Goal: Information Seeking & Learning: Learn about a topic

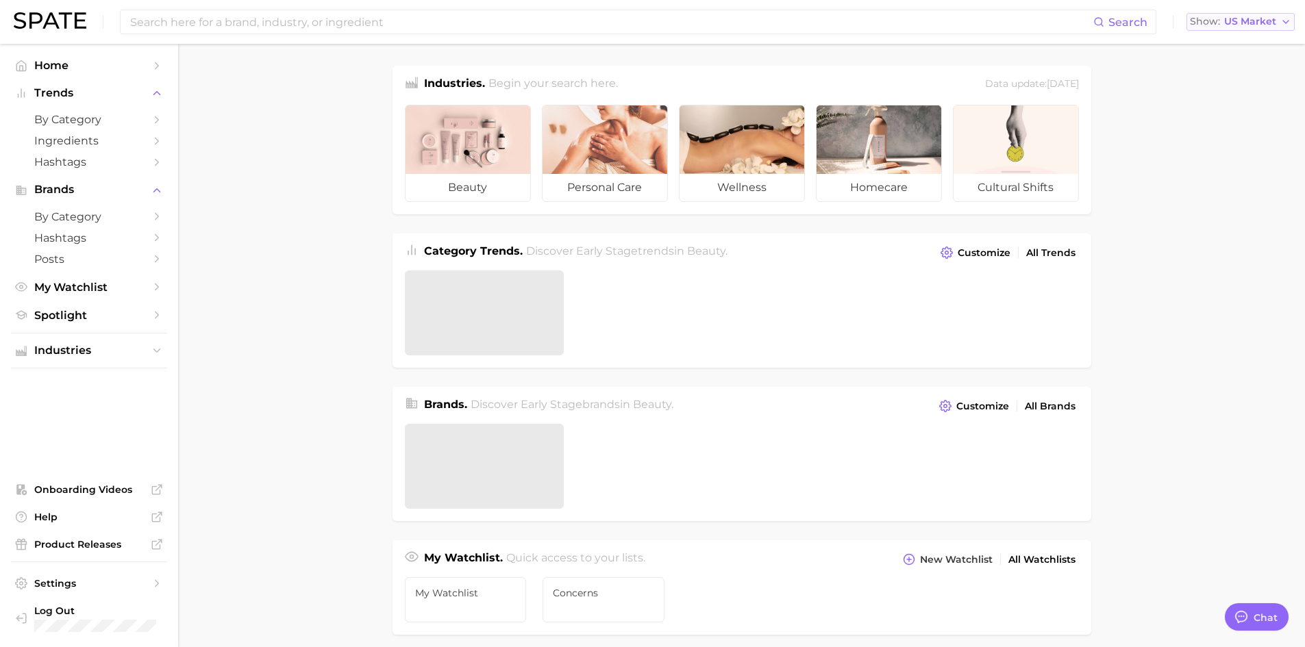
click at [1262, 25] on span "US Market" at bounding box center [1250, 22] width 52 height 8
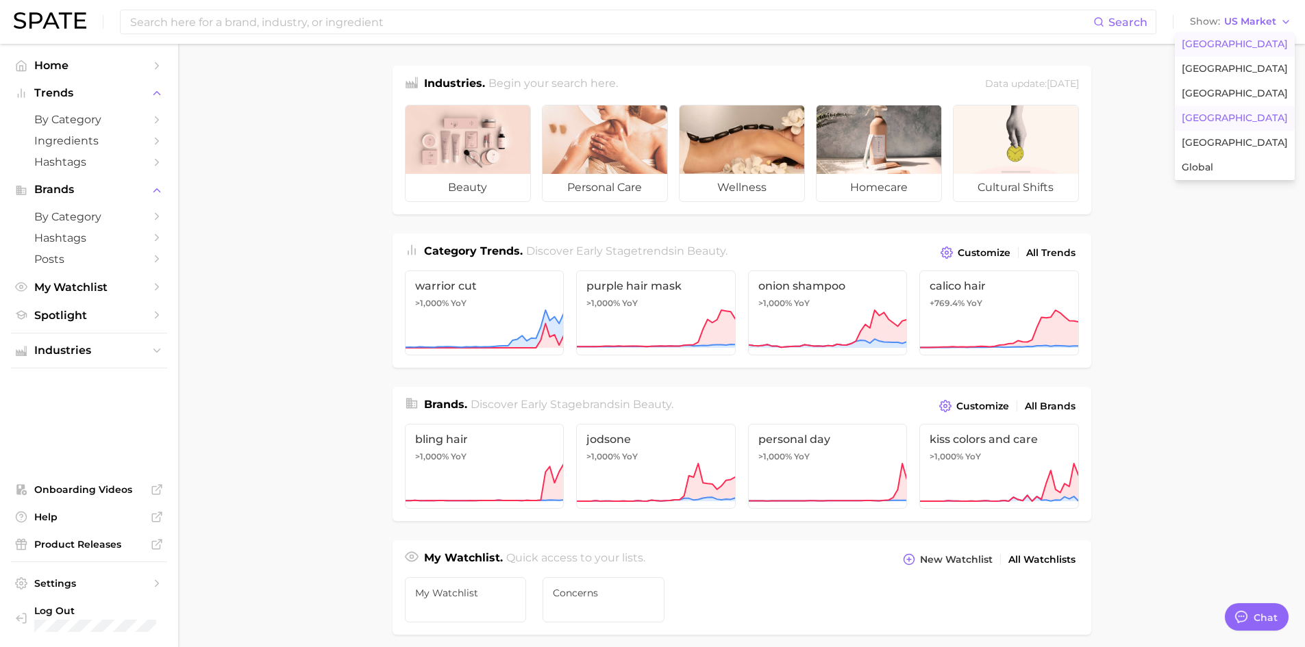
click at [1216, 111] on button "[GEOGRAPHIC_DATA]" at bounding box center [1235, 118] width 120 height 25
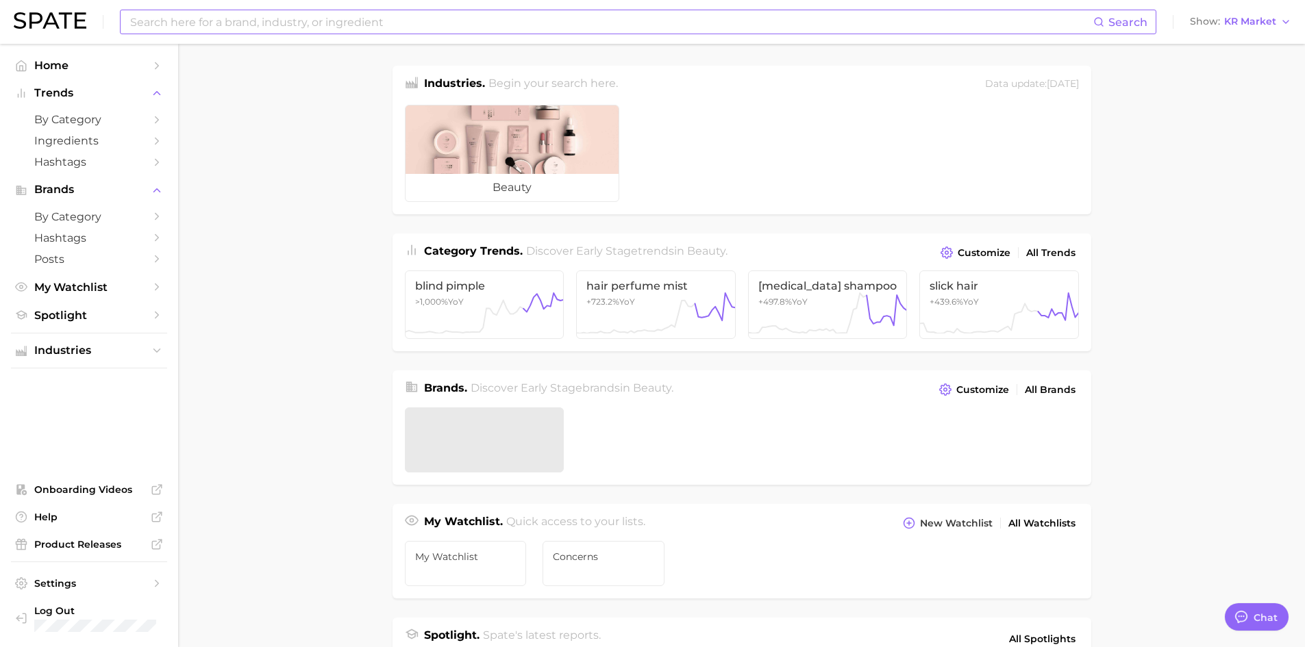
click at [239, 21] on input at bounding box center [611, 21] width 964 height 23
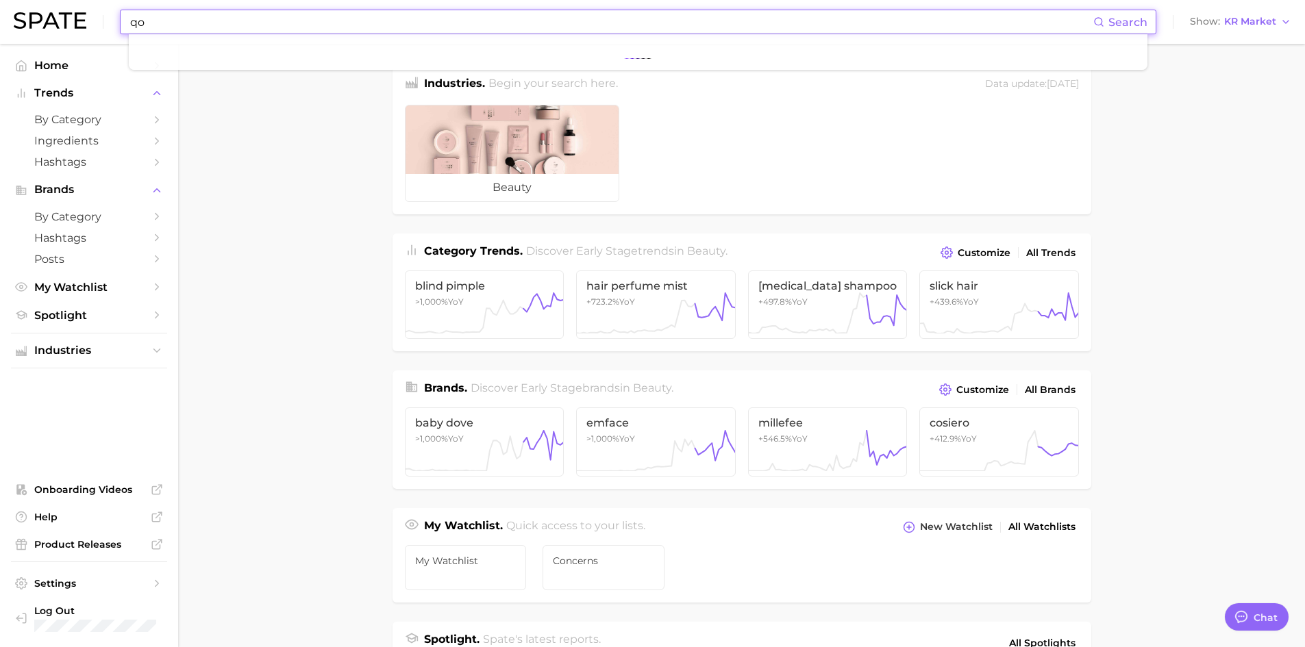
type input "q"
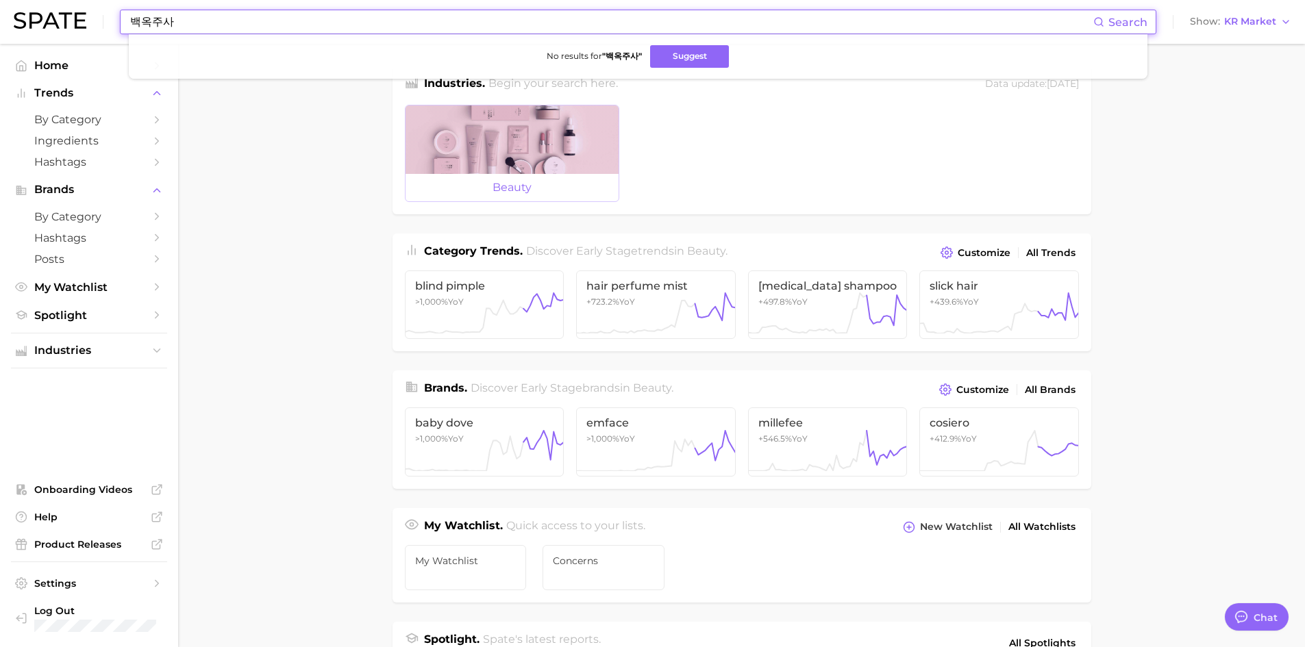
type input "백옥주사"
click at [596, 131] on div at bounding box center [511, 139] width 213 height 68
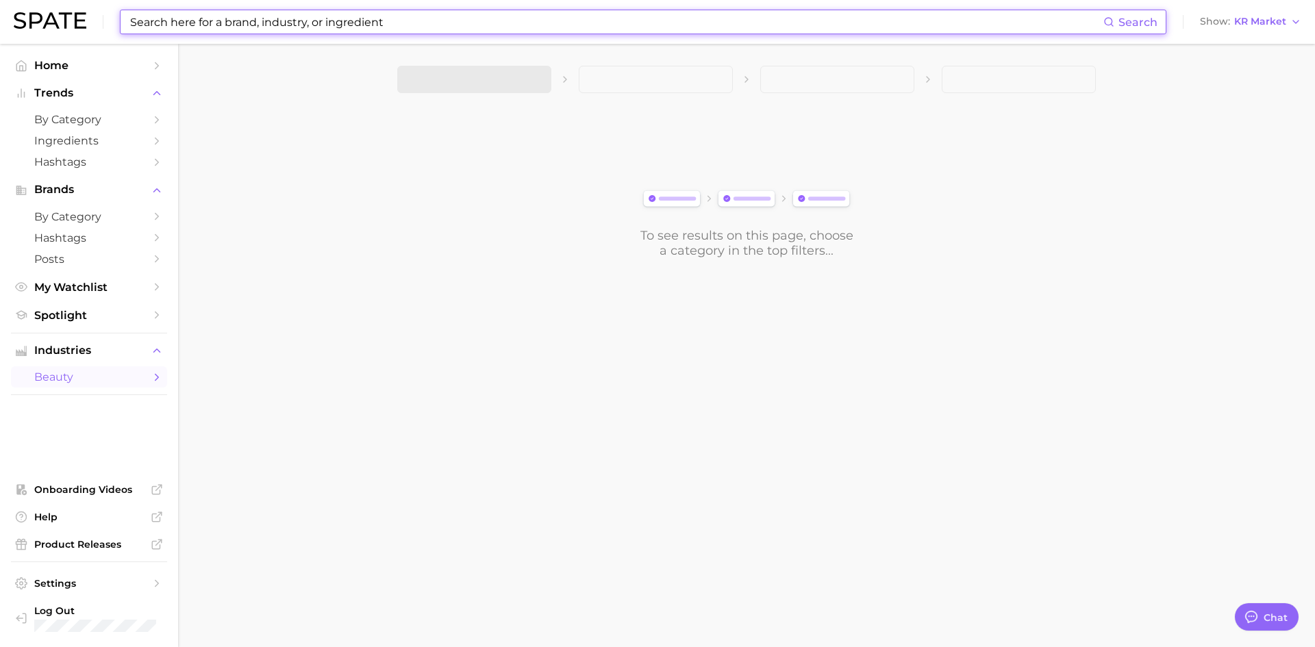
click at [409, 20] on input at bounding box center [616, 21] width 975 height 23
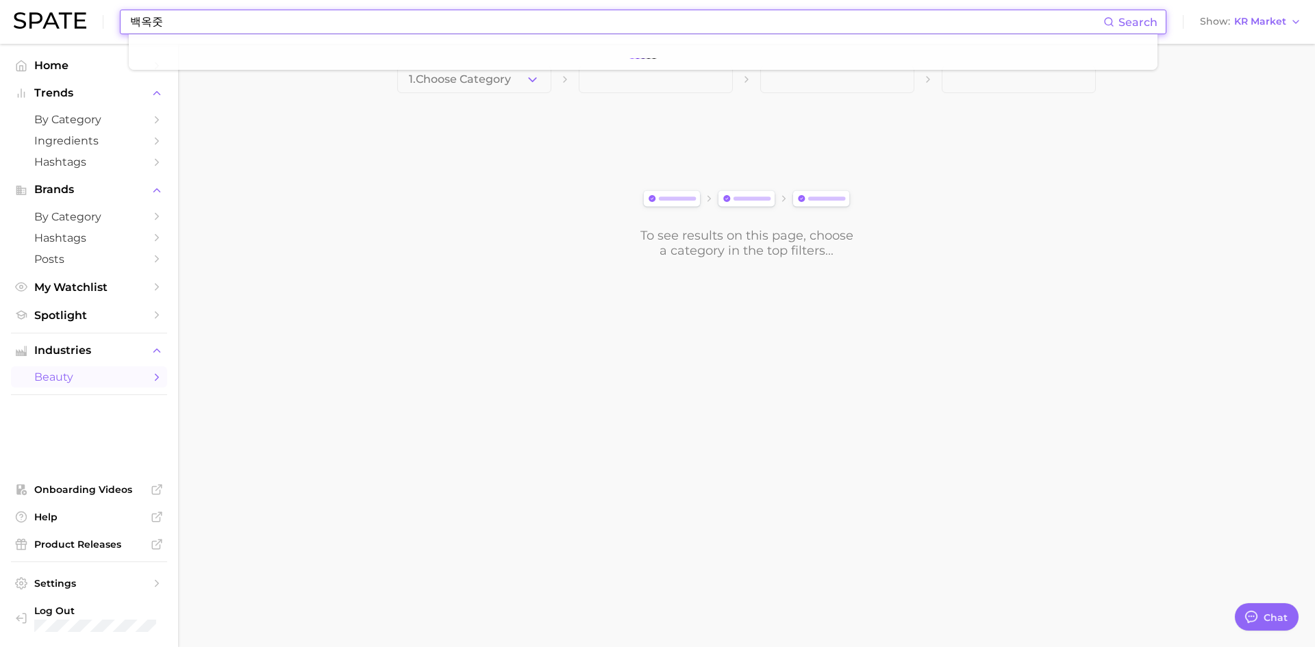
type input "백옥주사"
